Goal: Task Accomplishment & Management: Complete application form

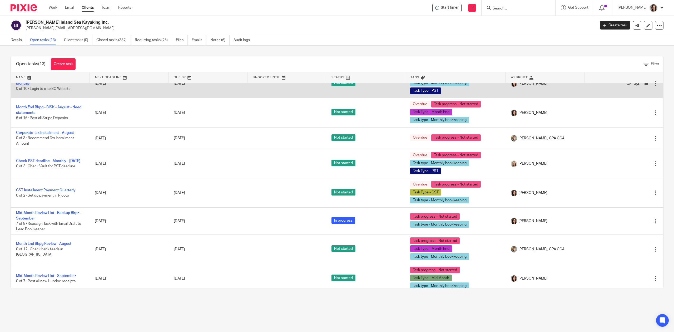
scroll to position [155, 0]
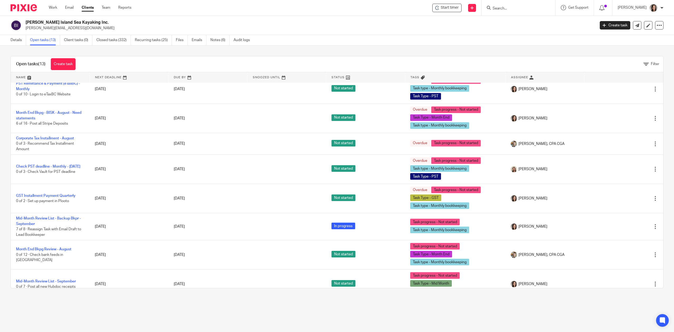
click at [30, 77] on link at bounding box center [50, 77] width 79 height 11
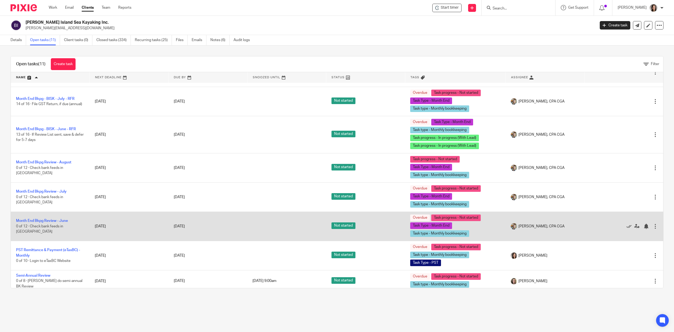
scroll to position [110, 0]
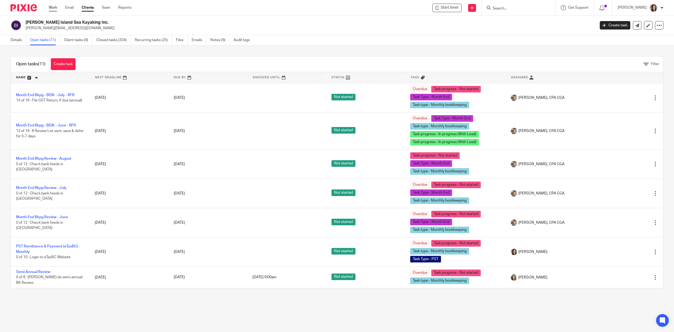
click at [55, 8] on link "Work" at bounding box center [53, 7] width 8 height 5
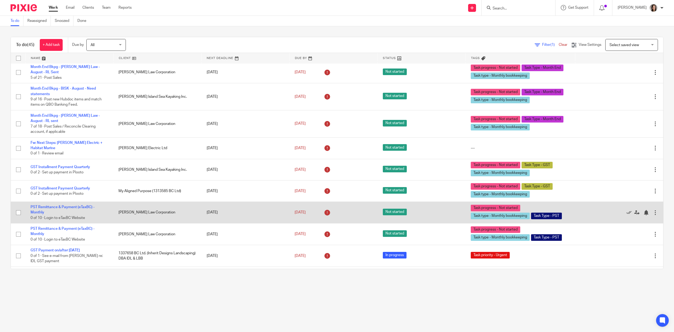
scroll to position [492, 0]
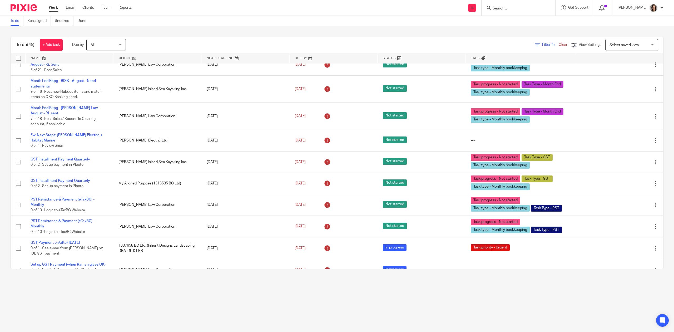
click at [44, 55] on link at bounding box center [70, 58] width 88 height 11
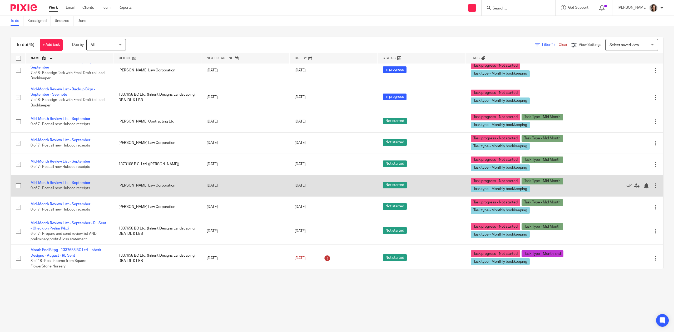
scroll to position [358, 0]
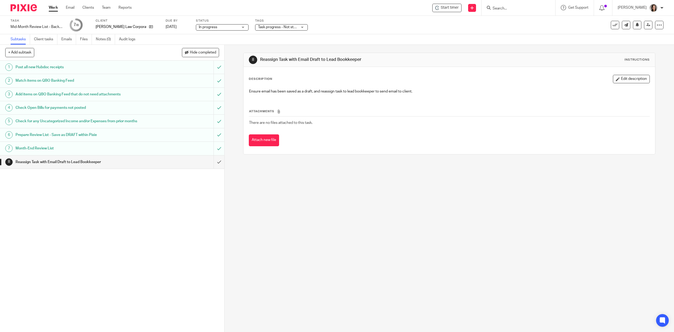
click at [54, 148] on h1 "Month-End Review List" at bounding box center [80, 148] width 129 height 8
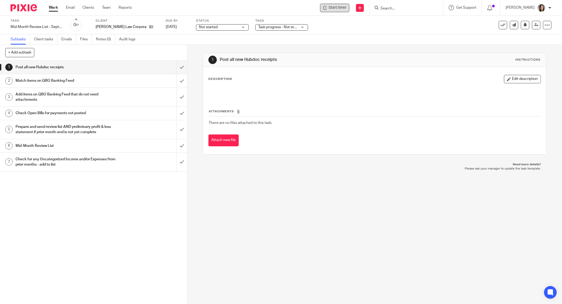
click at [335, 8] on span "Start timer" at bounding box center [338, 8] width 18 height 6
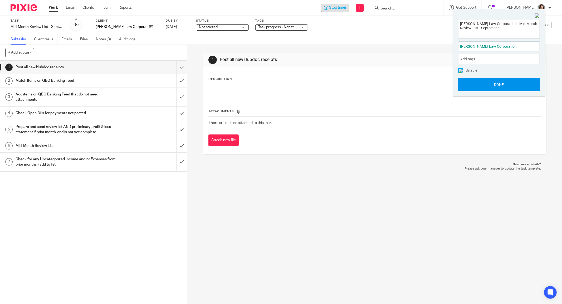
click at [503, 85] on button "Done" at bounding box center [499, 84] width 82 height 13
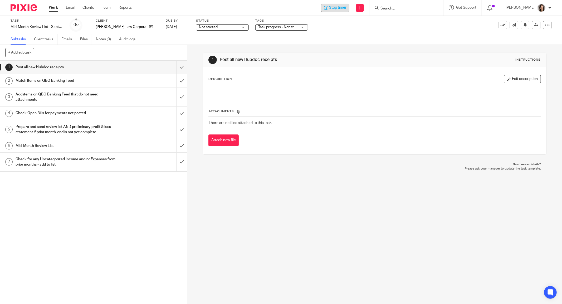
click at [72, 143] on h1 "Mid-Month Review List" at bounding box center [68, 146] width 104 height 8
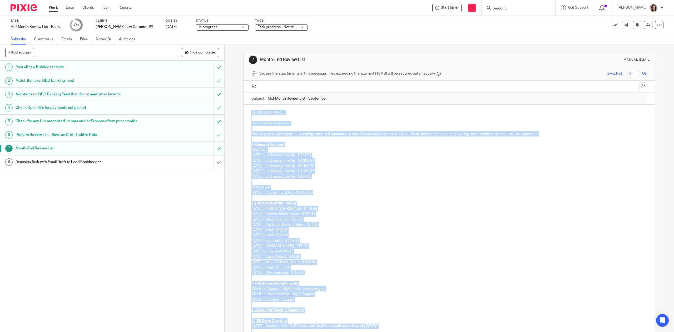
scroll to position [60, 0]
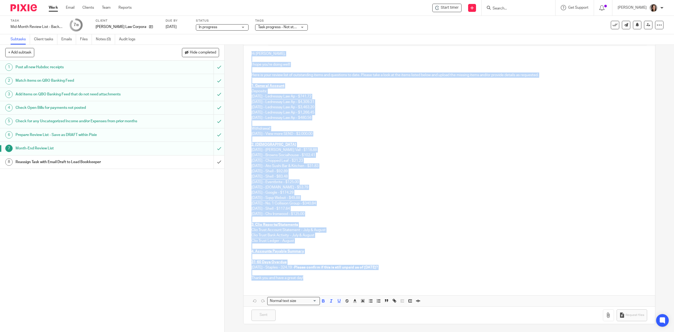
drag, startPoint x: 248, startPoint y: 112, endPoint x: 302, endPoint y: 277, distance: 174.1
click at [302, 277] on div "Hi [PERSON_NAME], I hope you're doing well! Here is your review list of outstan…" at bounding box center [450, 165] width 412 height 239
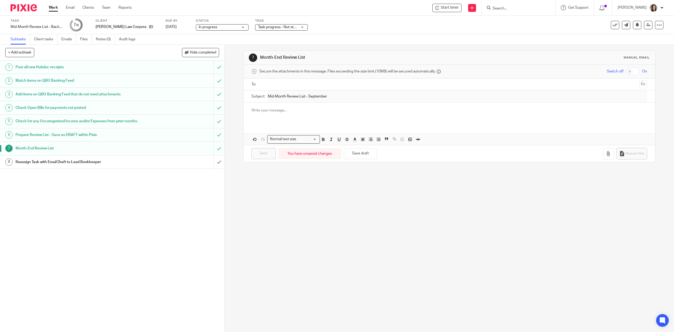
scroll to position [0, 0]
click at [212, 165] on input "submit" at bounding box center [112, 161] width 224 height 13
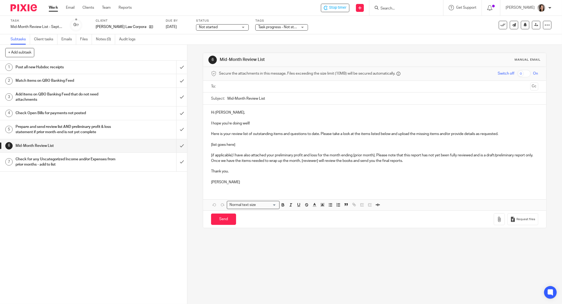
click at [276, 101] on input "Mid-Month Review List" at bounding box center [382, 98] width 311 height 12
type input "Mid-Month Review List - September"
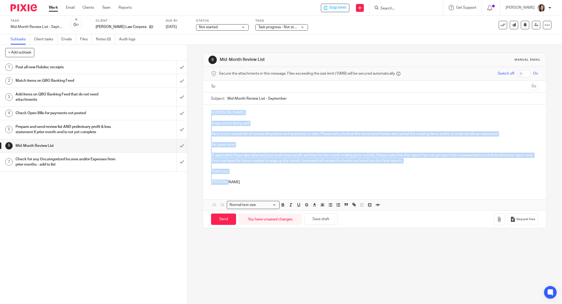
drag, startPoint x: 225, startPoint y: 182, endPoint x: 197, endPoint y: 112, distance: 75.8
click at [197, 112] on div "6 Mid-Month Review List Manual email Secure the attachments in this message. Fi…" at bounding box center [374, 174] width 375 height 259
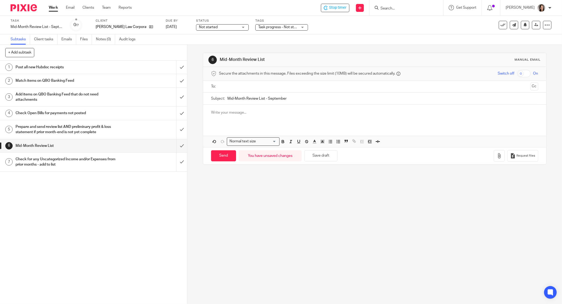
drag, startPoint x: 240, startPoint y: 107, endPoint x: 237, endPoint y: 109, distance: 4.0
click at [240, 107] on div at bounding box center [374, 115] width 343 height 21
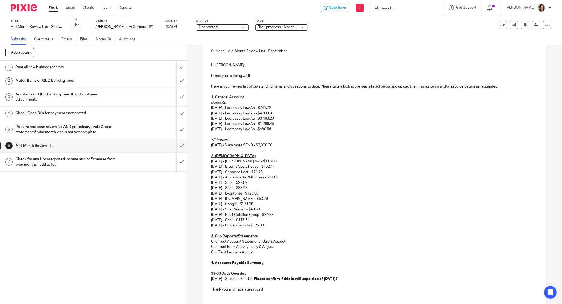
scroll to position [48, 0]
click at [281, 143] on p "09/11/2025 - View more SEND - $2,000.00" at bounding box center [374, 144] width 327 height 5
drag, startPoint x: 281, startPoint y: 143, endPoint x: 203, endPoint y: 136, distance: 79.1
click at [203, 136] on div "Hi Raman, I hope you're doing well! Here is your review list of outstanding ite…" at bounding box center [374, 176] width 343 height 239
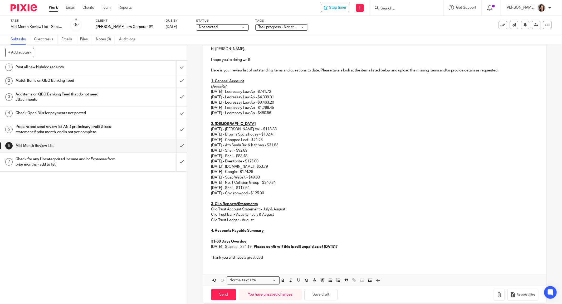
scroll to position [70, 0]
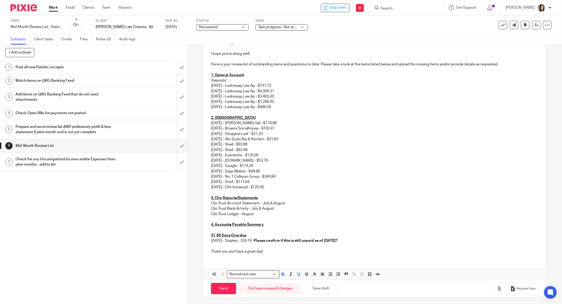
click at [347, 237] on p "31-60 Days Overdue" at bounding box center [374, 235] width 327 height 5
click at [288, 239] on strong "Please confirm if this is still unpaid as of August 31st?" at bounding box center [296, 241] width 84 height 4
drag, startPoint x: 275, startPoint y: 238, endPoint x: 261, endPoint y: 240, distance: 13.8
click at [261, 240] on p "07/31/2025 - Staples - 324.19 - Please confirm if this is still unpaid as of Au…" at bounding box center [374, 240] width 327 height 5
click at [290, 239] on strong "confirm if this is still unpaid as of August 31st?" at bounding box center [298, 241] width 71 height 4
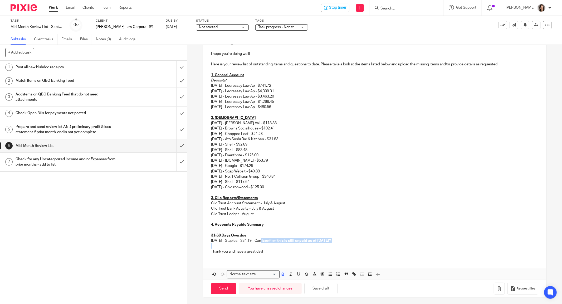
drag, startPoint x: 261, startPoint y: 240, endPoint x: 262, endPoint y: 244, distance: 4.3
click at [262, 244] on div "Hi Raman, I hope you're doing well! Here is your review list of outstanding ite…" at bounding box center [374, 146] width 343 height 223
click at [323, 229] on p at bounding box center [374, 229] width 327 height 5
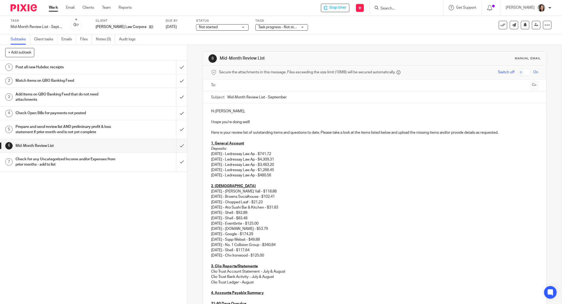
scroll to position [0, 0]
click at [231, 87] on input "text" at bounding box center [374, 87] width 307 height 6
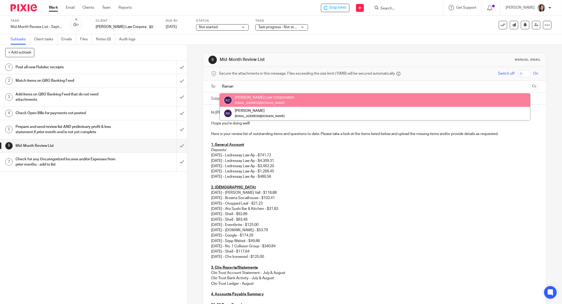
type input "Raman"
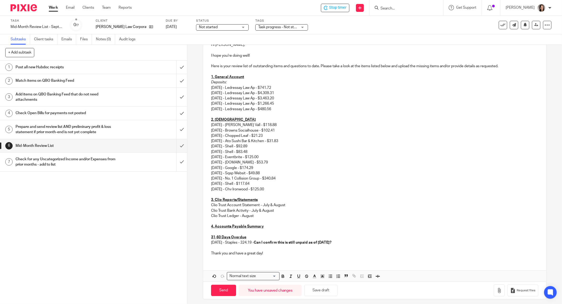
scroll to position [71, 0]
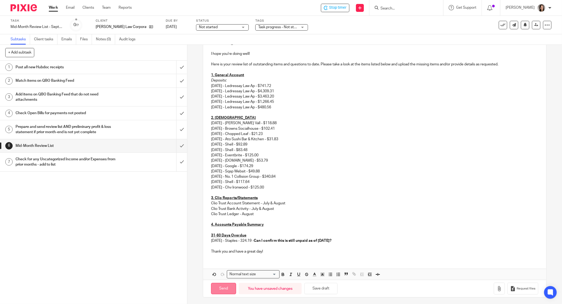
click at [220, 288] on input "Send" at bounding box center [223, 288] width 25 height 11
type input "Sent"
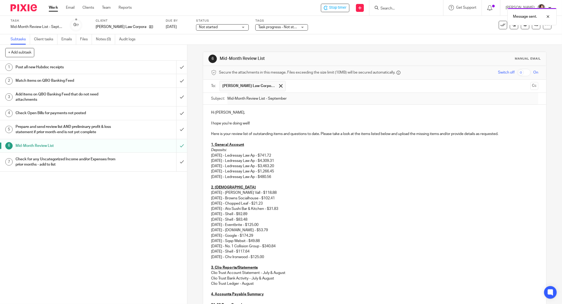
scroll to position [0, 0]
click at [68, 66] on h1 "Post all new Hubdoc receipts" at bounding box center [68, 67] width 104 height 8
